Goal: Information Seeking & Learning: Learn about a topic

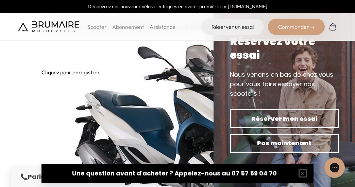
scroll to position [838, 0]
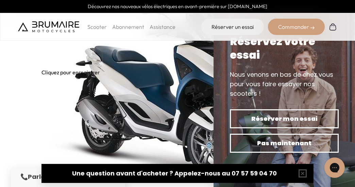
drag, startPoint x: 146, startPoint y: 104, endPoint x: 144, endPoint y: 99, distance: 5.3
click at [145, 101] on img at bounding box center [177, 87] width 272 height 191
click at [142, 98] on img at bounding box center [177, 87] width 272 height 191
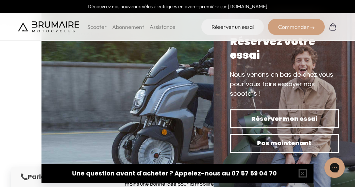
scroll to position [1827, 0]
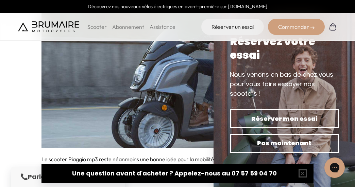
click at [130, 103] on img at bounding box center [177, 54] width 272 height 187
drag, startPoint x: 130, startPoint y: 103, endPoint x: 124, endPoint y: 90, distance: 14.3
click at [127, 97] on img at bounding box center [177, 54] width 272 height 187
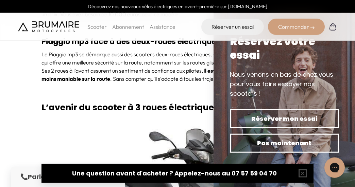
scroll to position [2398, 0]
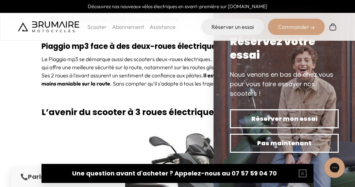
click at [150, 106] on strong "L’avenir du scooter à 3 roues électriques" at bounding box center [129, 112] width 177 height 12
click at [151, 106] on strong "L’avenir du scooter à 3 roues électriques" at bounding box center [129, 112] width 177 height 12
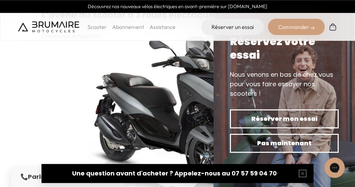
scroll to position [2513, 0]
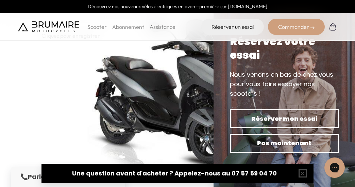
click at [139, 72] on img at bounding box center [177, 100] width 272 height 184
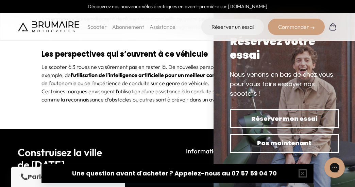
scroll to position [2874, 0]
